Goal: Task Accomplishment & Management: Manage account settings

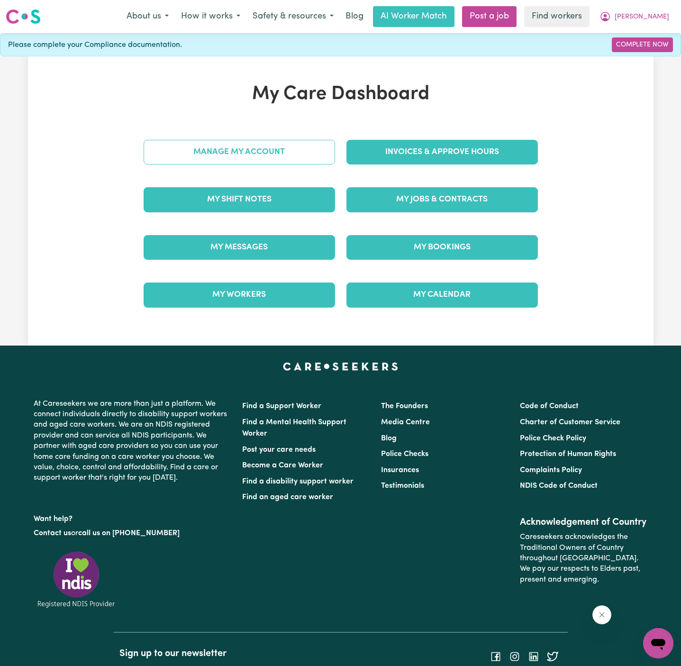
click at [295, 155] on link "Manage My Account" at bounding box center [239, 152] width 191 height 25
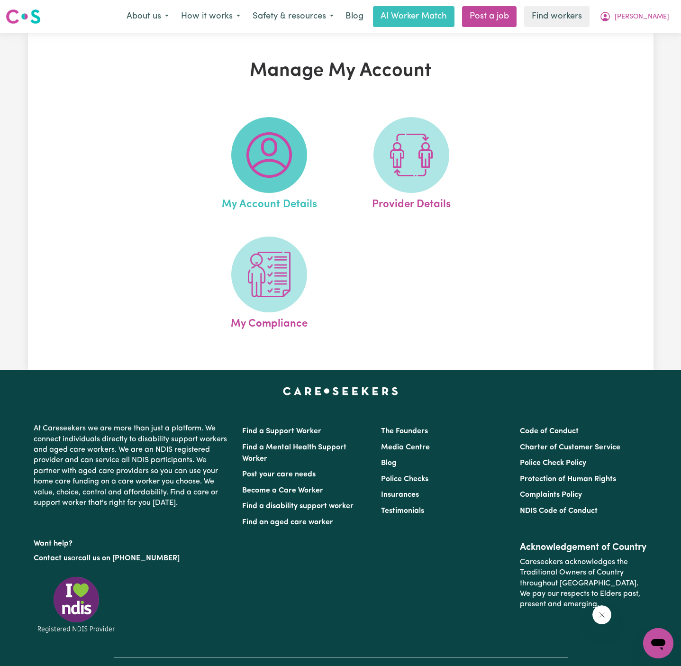
click at [272, 154] on img at bounding box center [268, 154] width 45 height 45
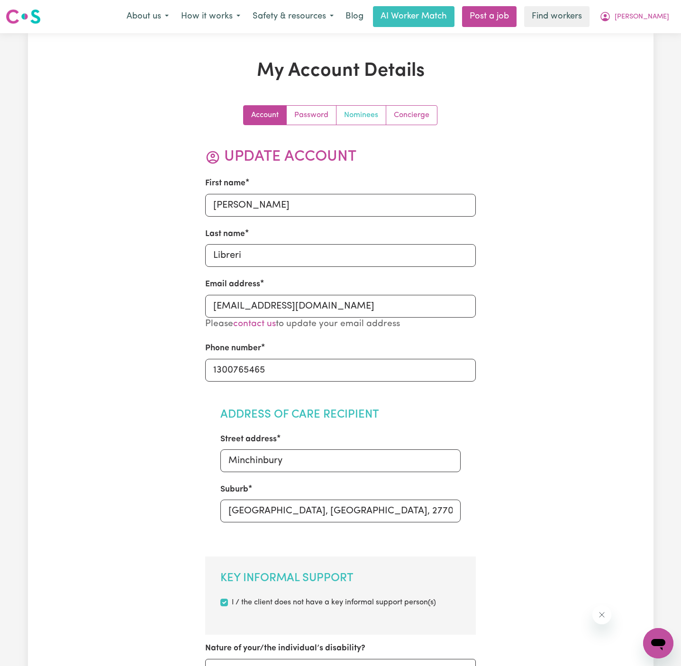
click at [350, 111] on link "Nominees" at bounding box center [361, 115] width 50 height 19
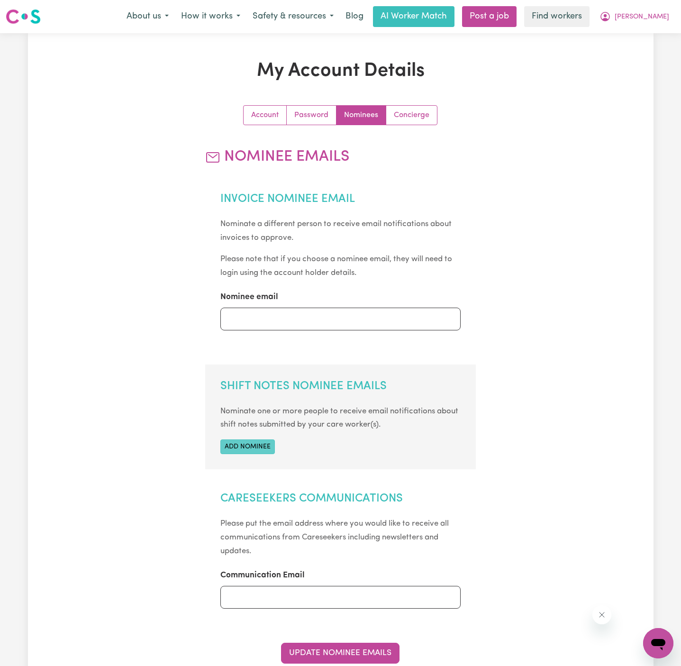
click at [256, 446] on button "Add nominee" at bounding box center [247, 446] width 54 height 15
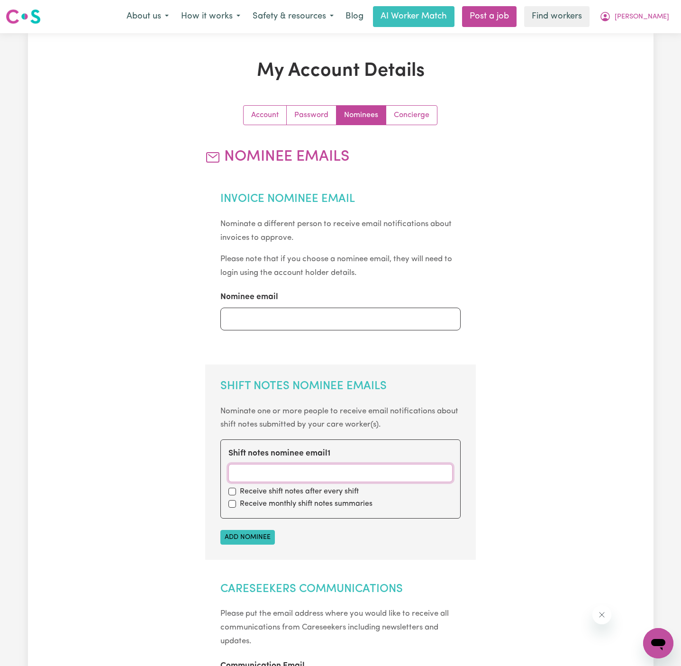
click at [298, 469] on input "Shift notes nominee email 1" at bounding box center [340, 473] width 224 height 18
paste input "[EMAIL_ADDRESS][DOMAIN_NAME]"
type input "[EMAIL_ADDRESS][DOMAIN_NAME]"
click at [231, 488] on input "checkbox" at bounding box center [232, 492] width 8 height 8
checkbox input "true"
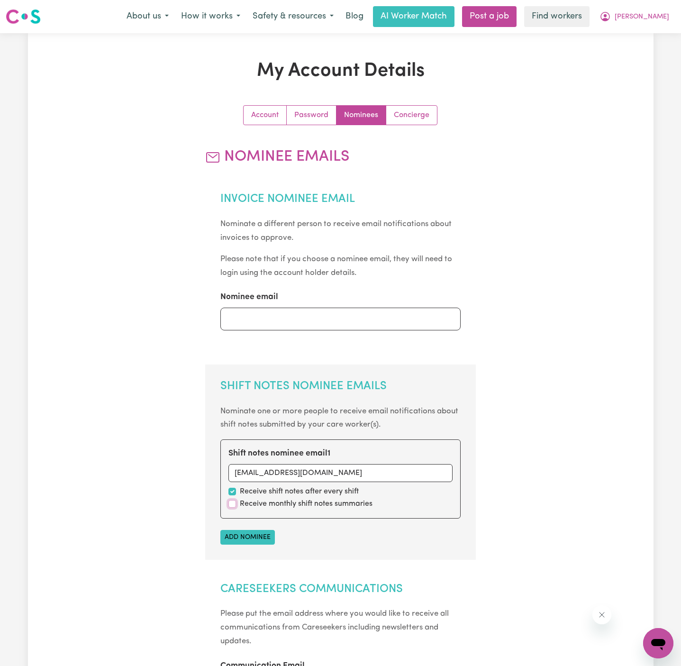
click at [232, 502] on input "checkbox" at bounding box center [232, 504] width 8 height 8
checkbox input "true"
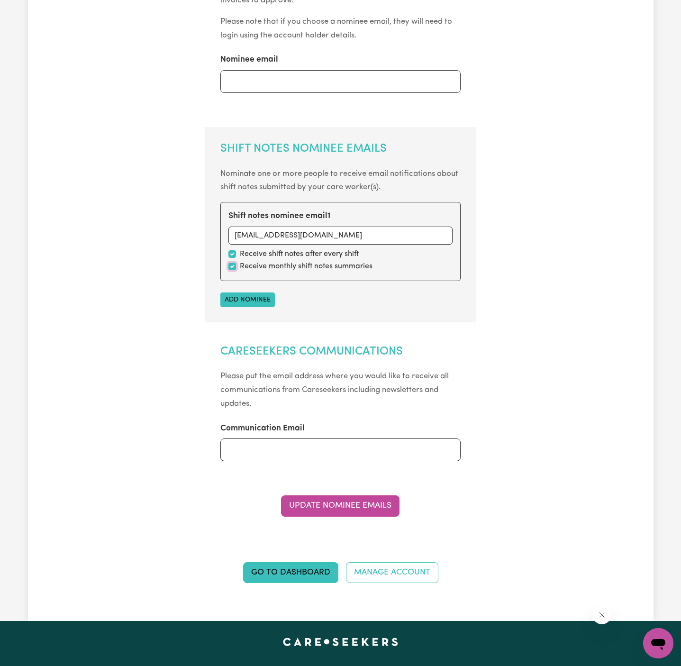
scroll to position [271, 0]
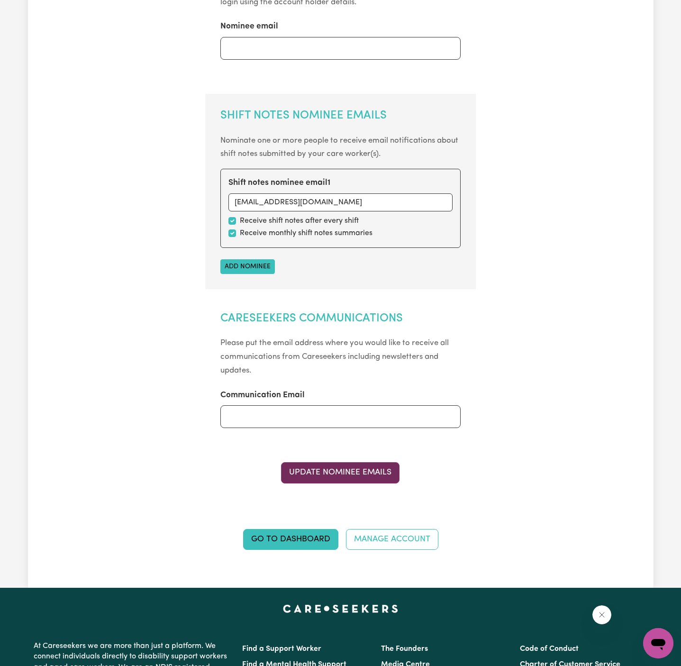
click at [366, 475] on button "Update Nominee Emails" at bounding box center [340, 472] width 118 height 21
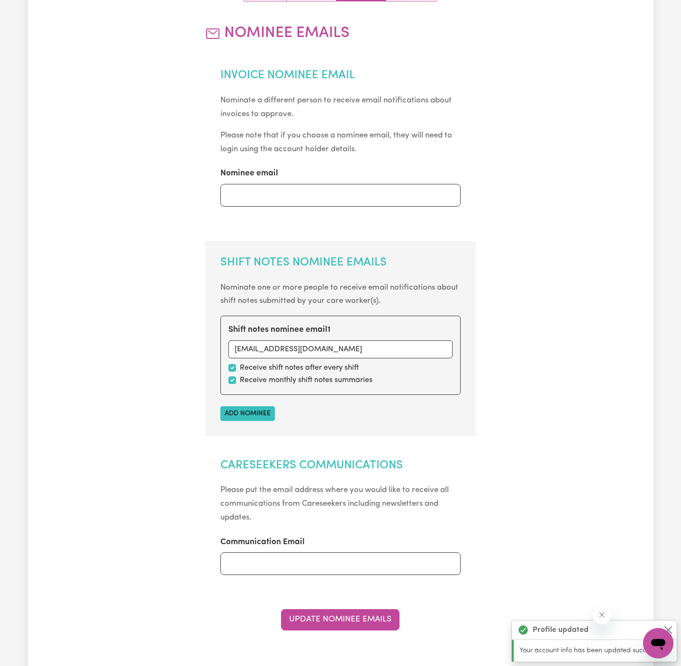
scroll to position [0, 0]
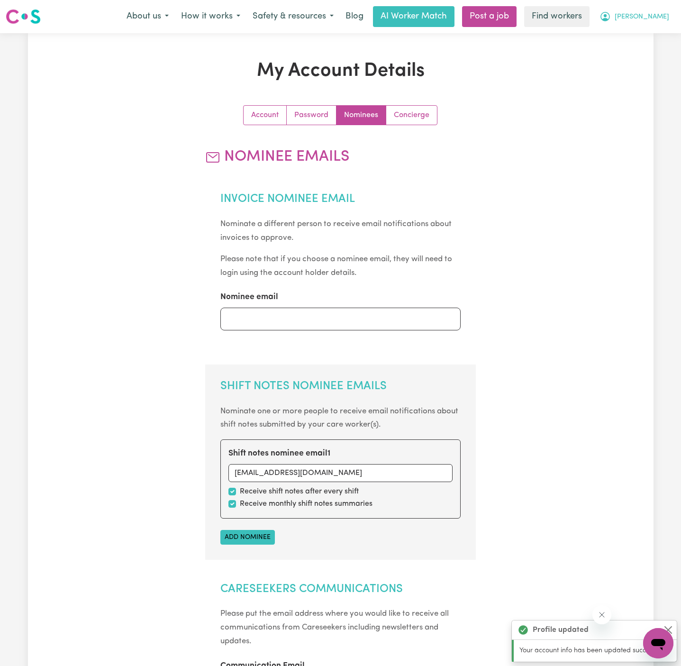
click at [646, 16] on span "[PERSON_NAME]" at bounding box center [642, 17] width 54 height 10
click at [646, 33] on link "My Dashboard" at bounding box center [637, 37] width 75 height 18
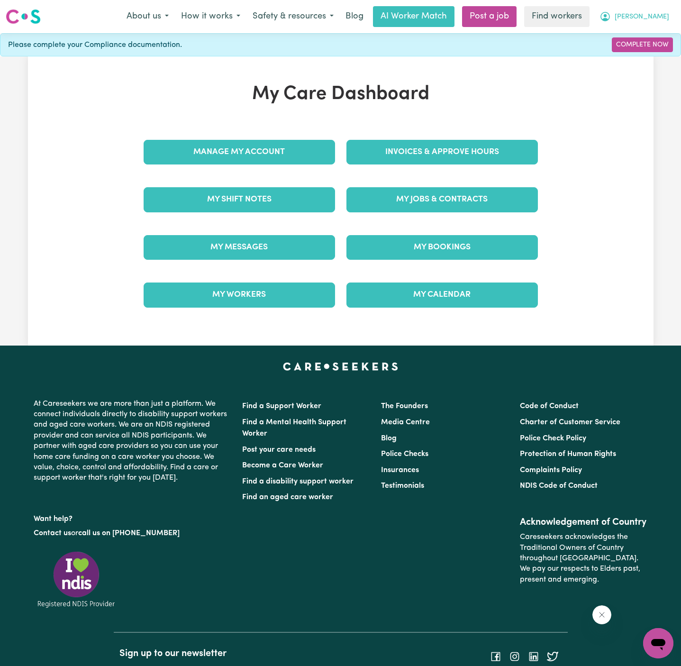
click at [646, 23] on button "[PERSON_NAME]" at bounding box center [634, 17] width 82 height 20
click at [640, 52] on link "Logout" at bounding box center [637, 54] width 75 height 18
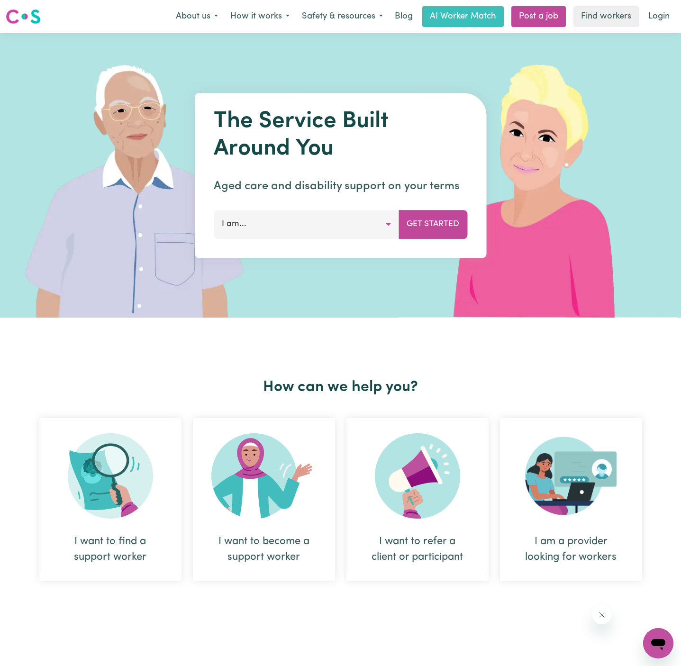
click at [678, 1] on nav "Menu About us How it works Safety & resources Blog AI Worker Match Post a job F…" at bounding box center [340, 16] width 681 height 33
click at [656, 16] on link "Login" at bounding box center [659, 16] width 33 height 21
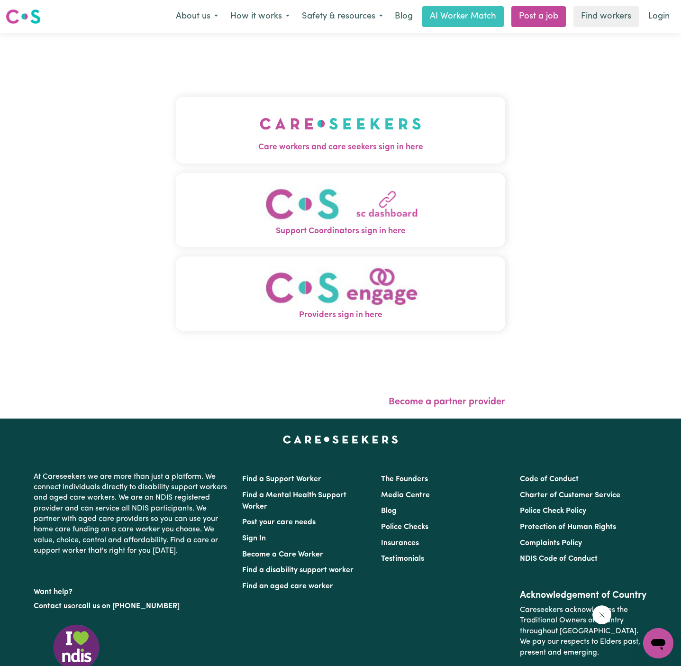
click at [225, 118] on button "Care workers and care seekers sign in here" at bounding box center [340, 130] width 329 height 66
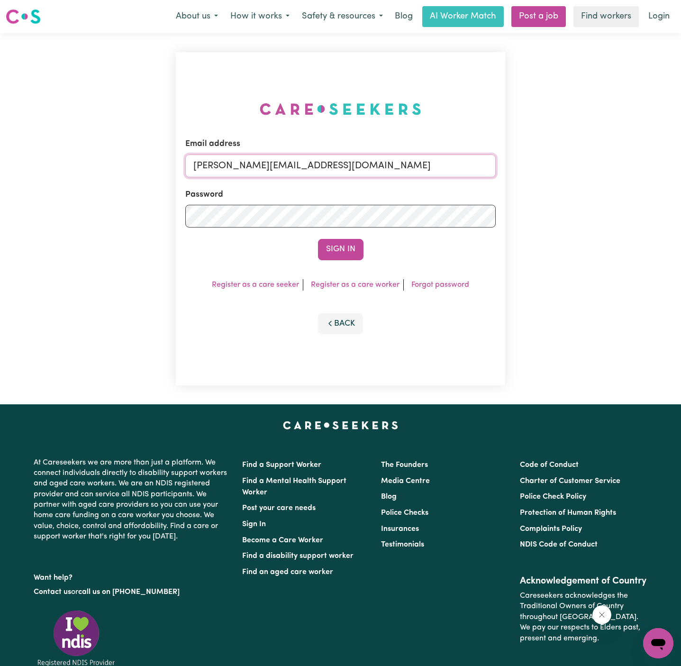
click at [362, 163] on input "[PERSON_NAME][EMAIL_ADDRESS][DOMAIN_NAME]" at bounding box center [340, 165] width 310 height 23
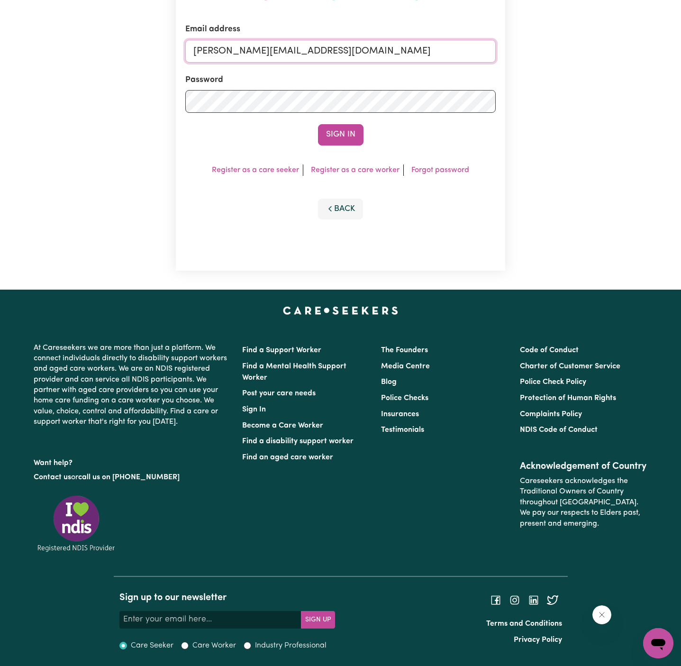
click at [354, 55] on input "[PERSON_NAME][EMAIL_ADDRESS][DOMAIN_NAME]" at bounding box center [340, 51] width 310 height 23
drag, startPoint x: 241, startPoint y: 52, endPoint x: 621, endPoint y: 52, distance: 380.5
click at [621, 52] on div "Email address [EMAIL_ADDRESS][DOMAIN_NAME] Password Sign In Register as a care …" at bounding box center [340, 103] width 681 height 371
type input "[EMAIL_ADDRESS][DOMAIN_NAME]"
click at [318, 124] on button "Sign In" at bounding box center [340, 134] width 45 height 21
